Goal: Information Seeking & Learning: Find specific page/section

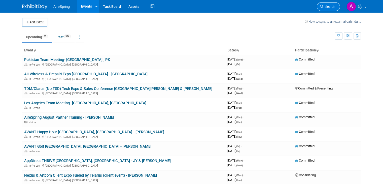
click at [332, 9] on link "Search" at bounding box center [328, 6] width 23 height 9
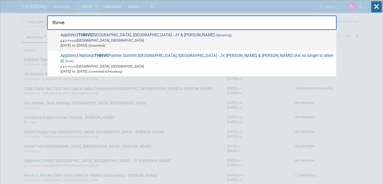
type input "thrive"
click at [215, 37] on span "(Upcoming)" at bounding box center [223, 36] width 17 height 4
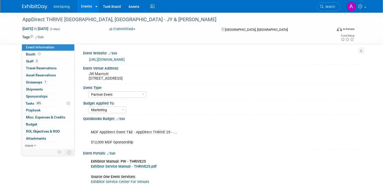
select select "Partner Event"
select select "Marketing"
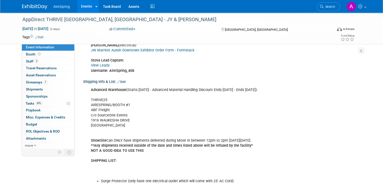
scroll to position [126, 0]
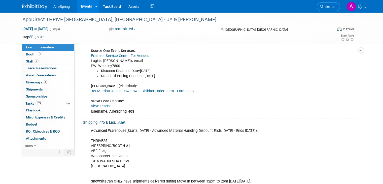
drag, startPoint x: 87, startPoint y: 140, endPoint x: 132, endPoint y: 165, distance: 51.9
copy div "THRIVE25 AIRESPRING/BOOTH #1 ABF Freight c/o SourceOne Events [STREET_ADDRESS]"
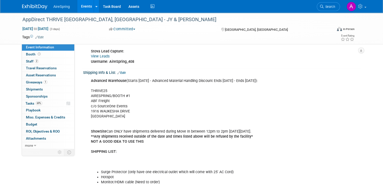
scroll to position [176, 0]
click at [164, 105] on div "Advanced Warehouse (Starts [DATE] - Advanced Material Handling Discount Ends [D…" at bounding box center [197, 138] width 220 height 127
click at [185, 106] on div "Advanced Warehouse (Starts July 25th - Advanced Material Handling Discount Ends…" at bounding box center [197, 138] width 220 height 127
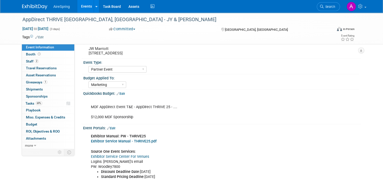
scroll to position [0, 0]
